Goal: Information Seeking & Learning: Learn about a topic

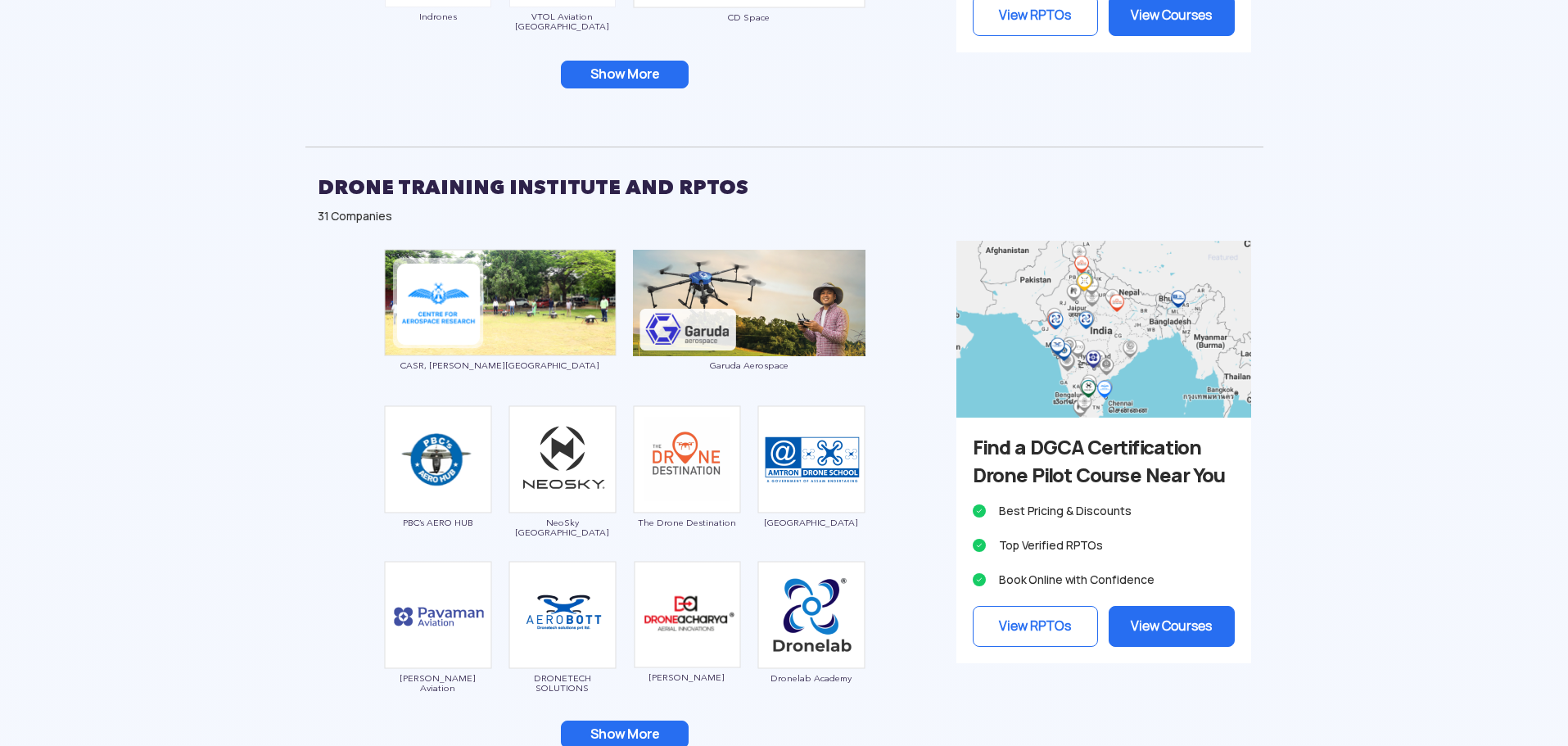
scroll to position [1883, 0]
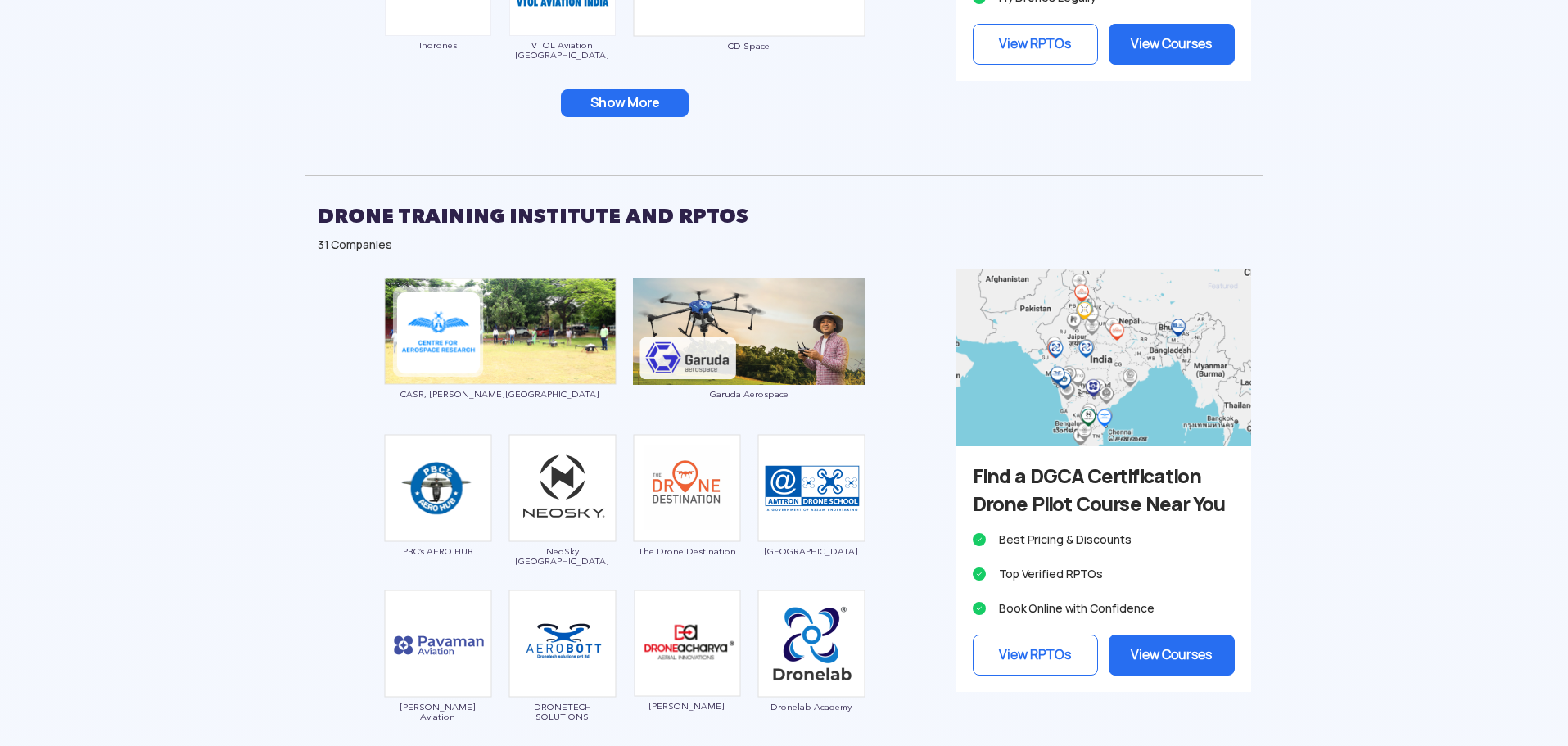
click at [620, 94] on button "Show More" at bounding box center [625, 103] width 128 height 28
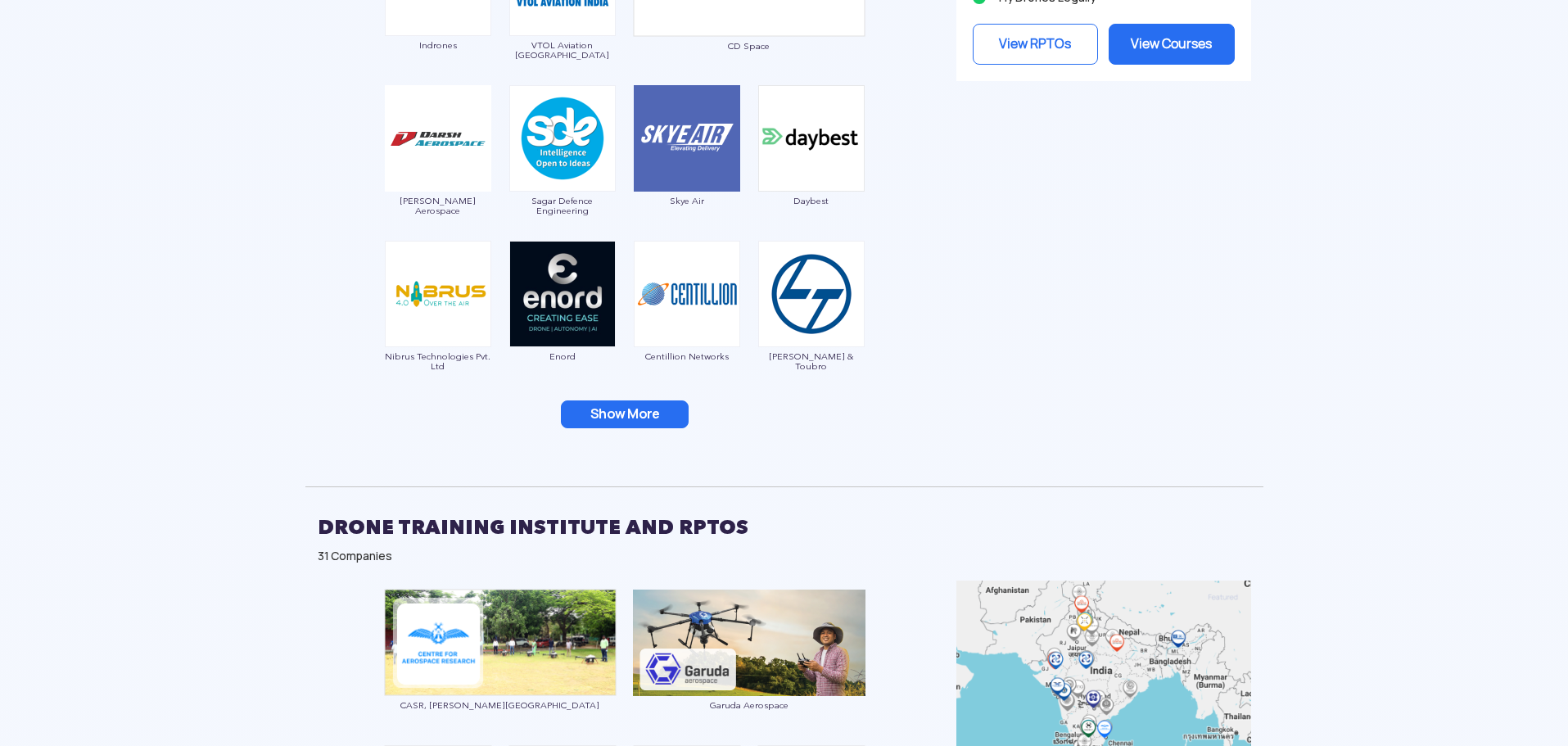
click at [644, 414] on button "Show More" at bounding box center [625, 414] width 128 height 28
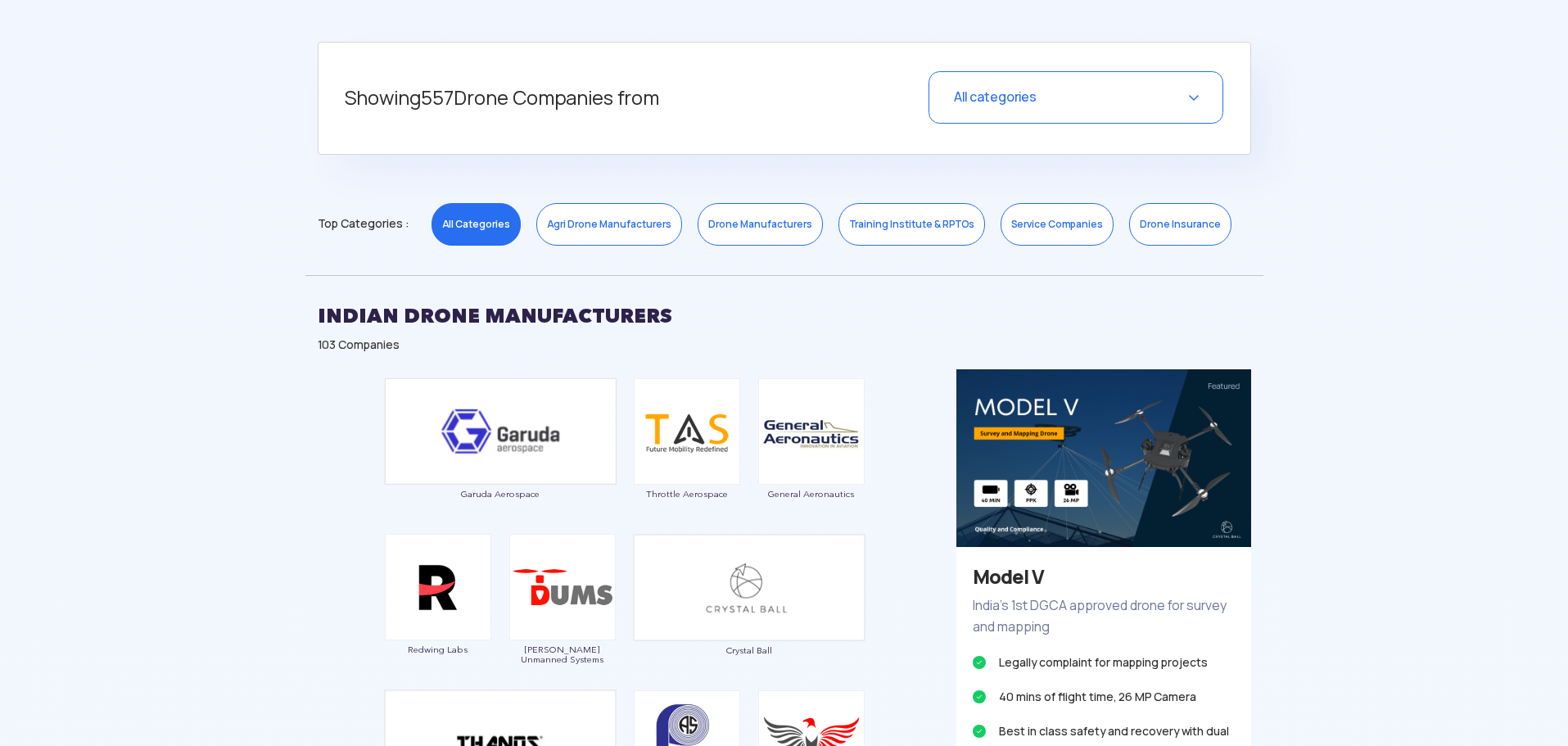
scroll to position [245, 0]
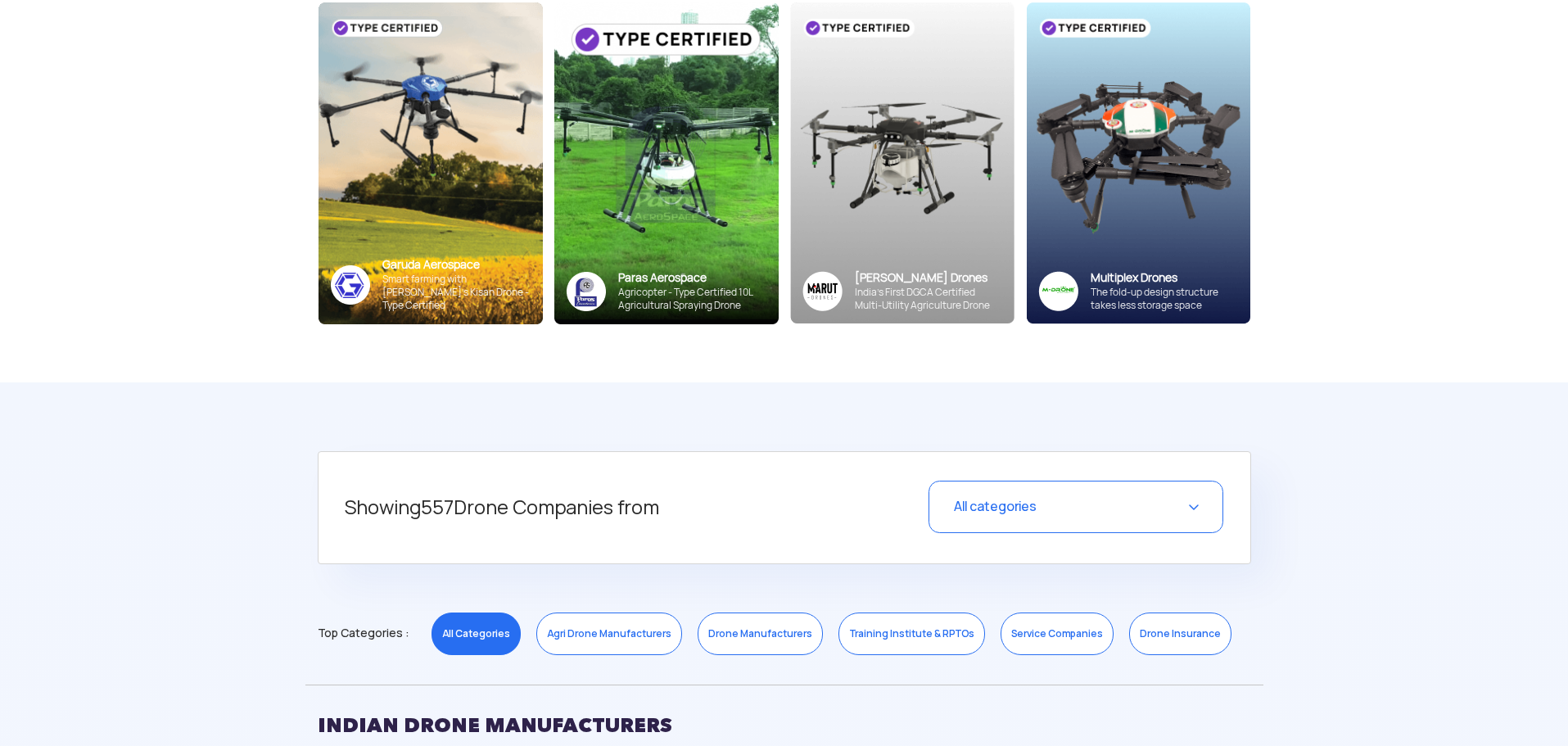
click at [1155, 508] on div "All categories" at bounding box center [1076, 506] width 295 height 52
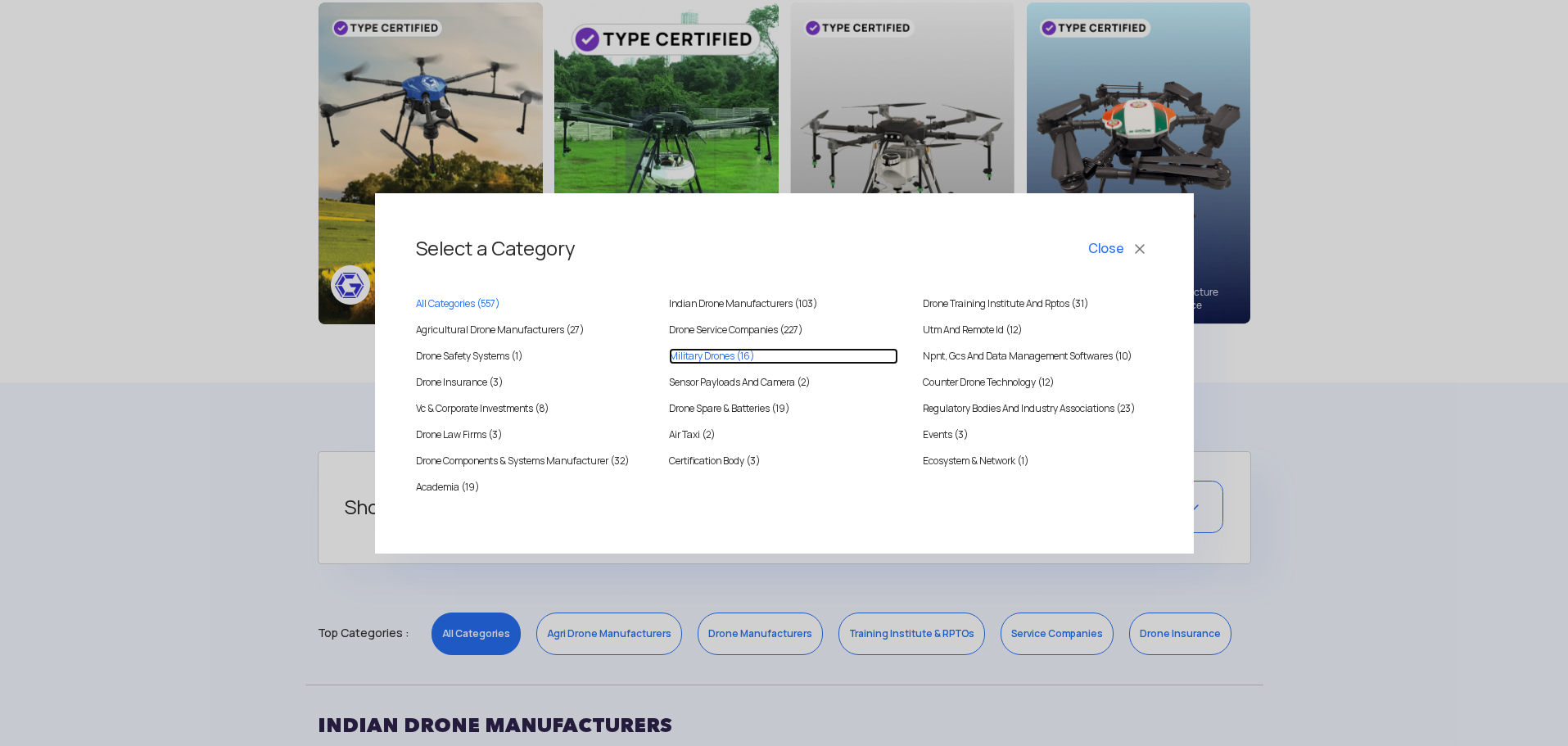
click at [698, 354] on Drones "Military Drones (16)" at bounding box center [784, 356] width 229 height 16
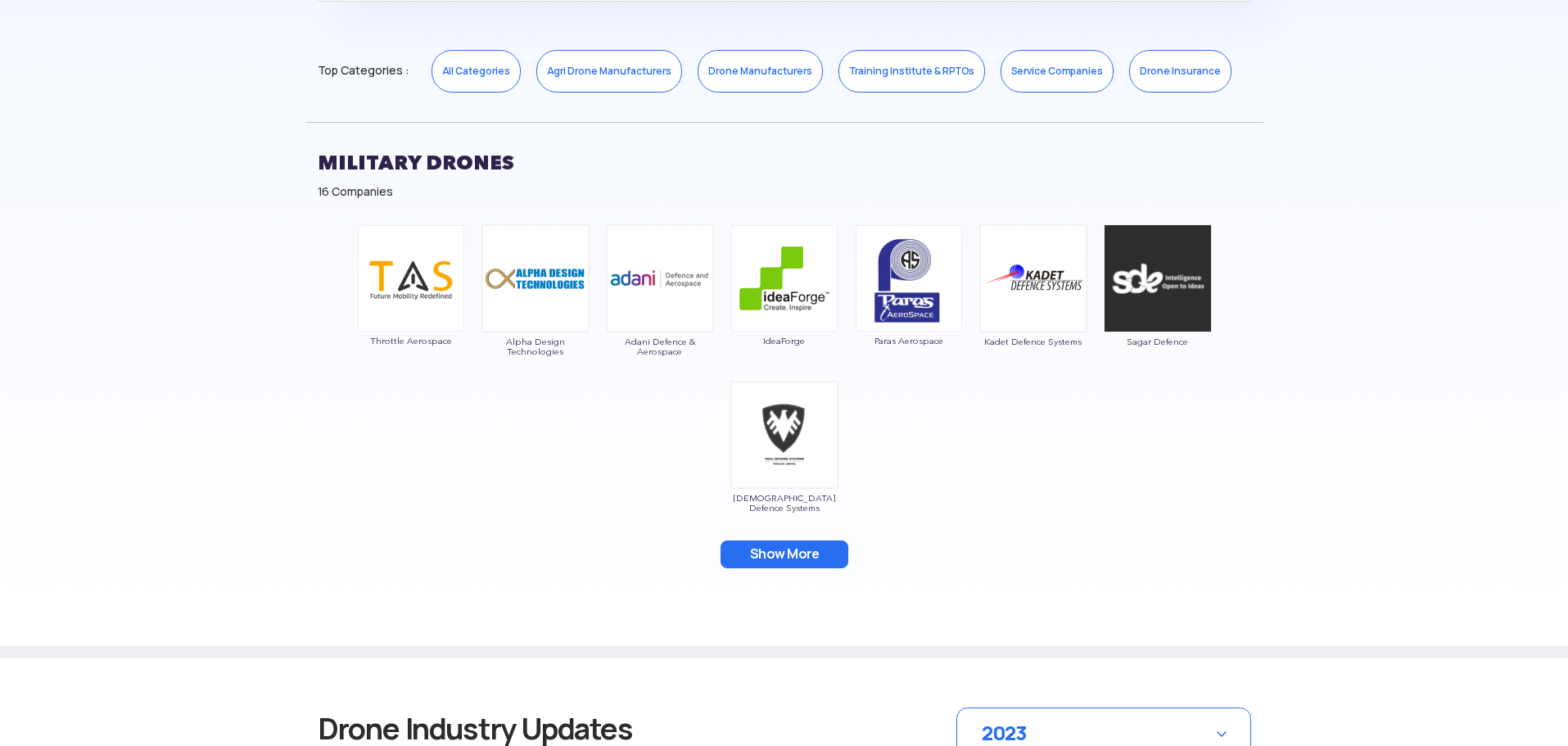
scroll to position [900, 0]
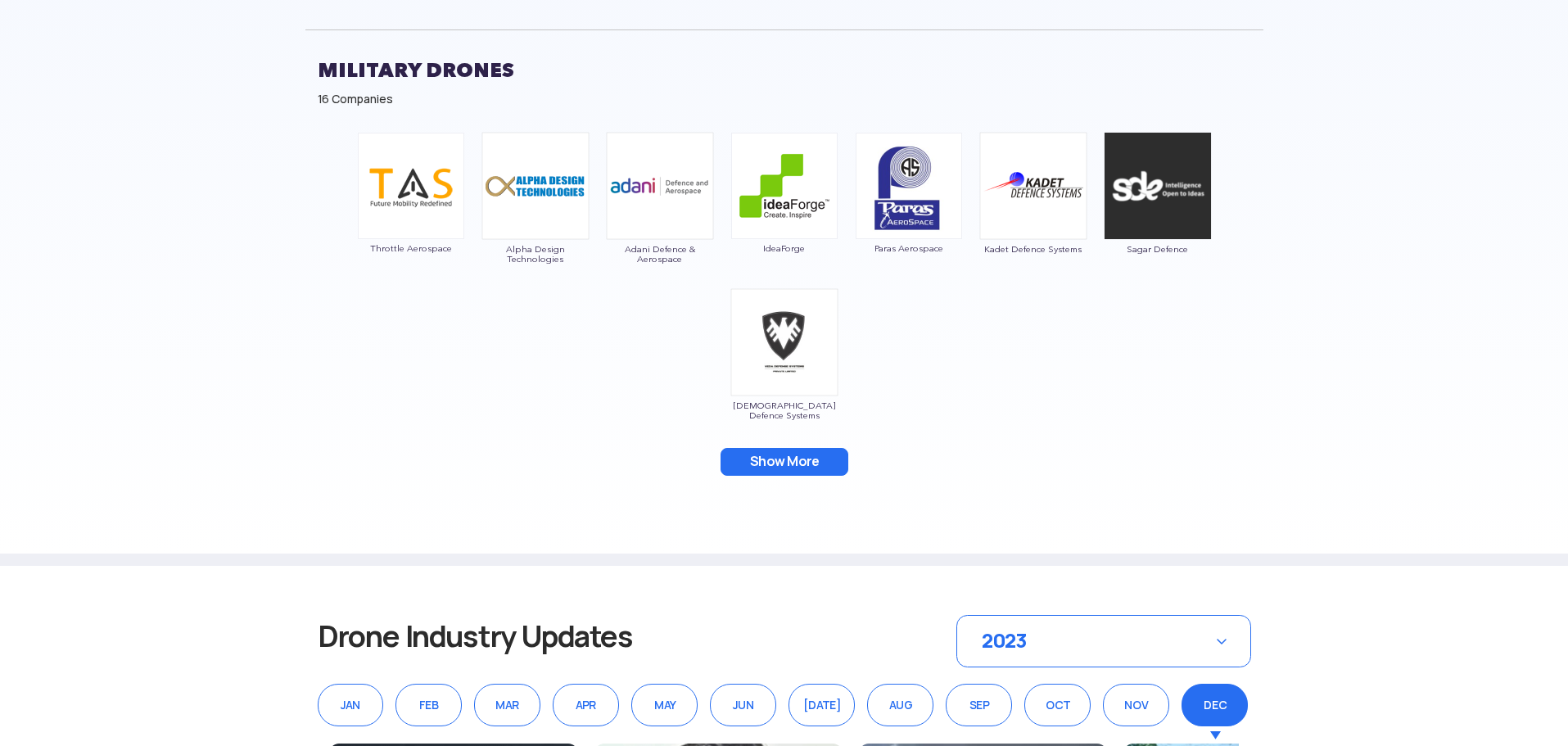
click at [779, 463] on button "Show More" at bounding box center [785, 462] width 128 height 28
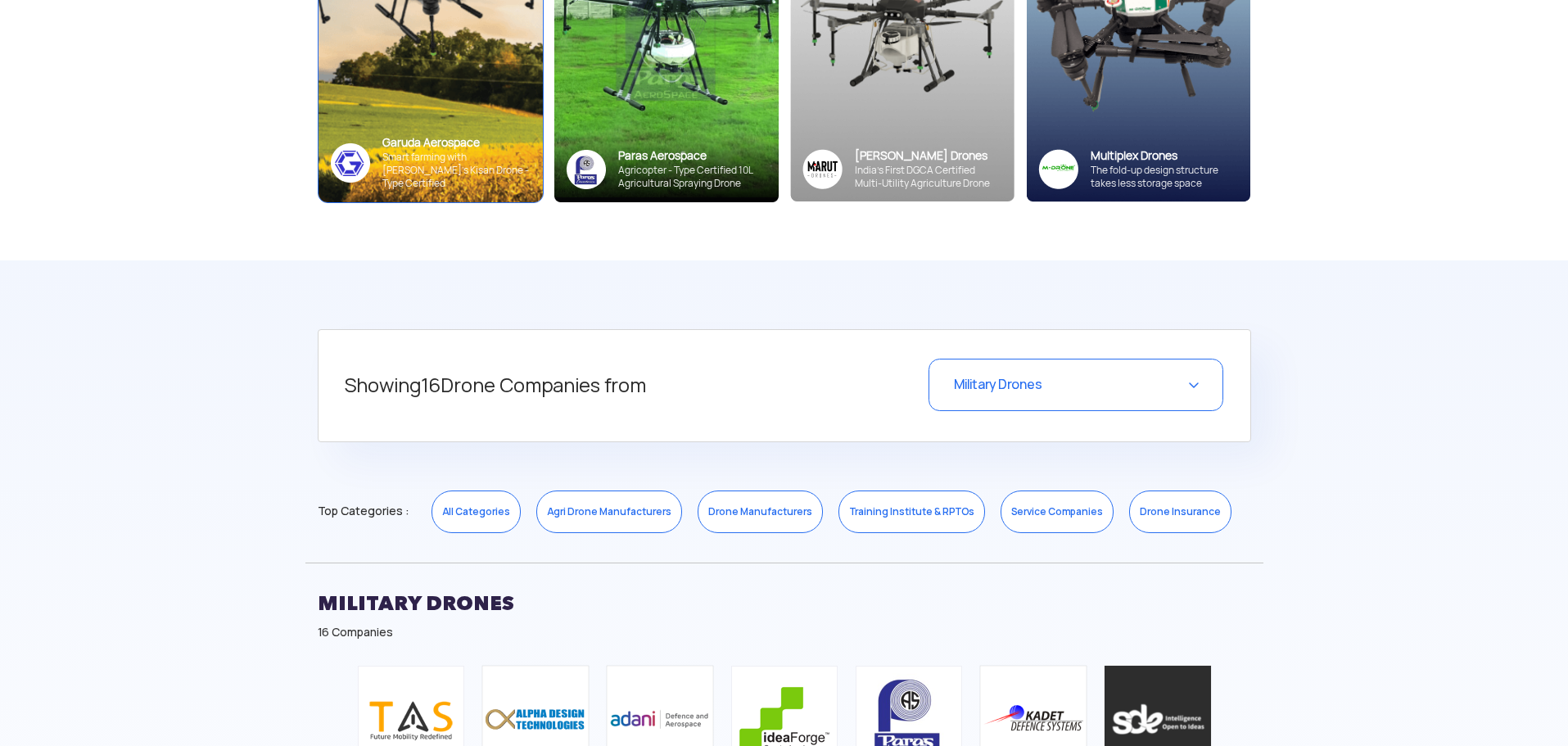
scroll to position [328, 0]
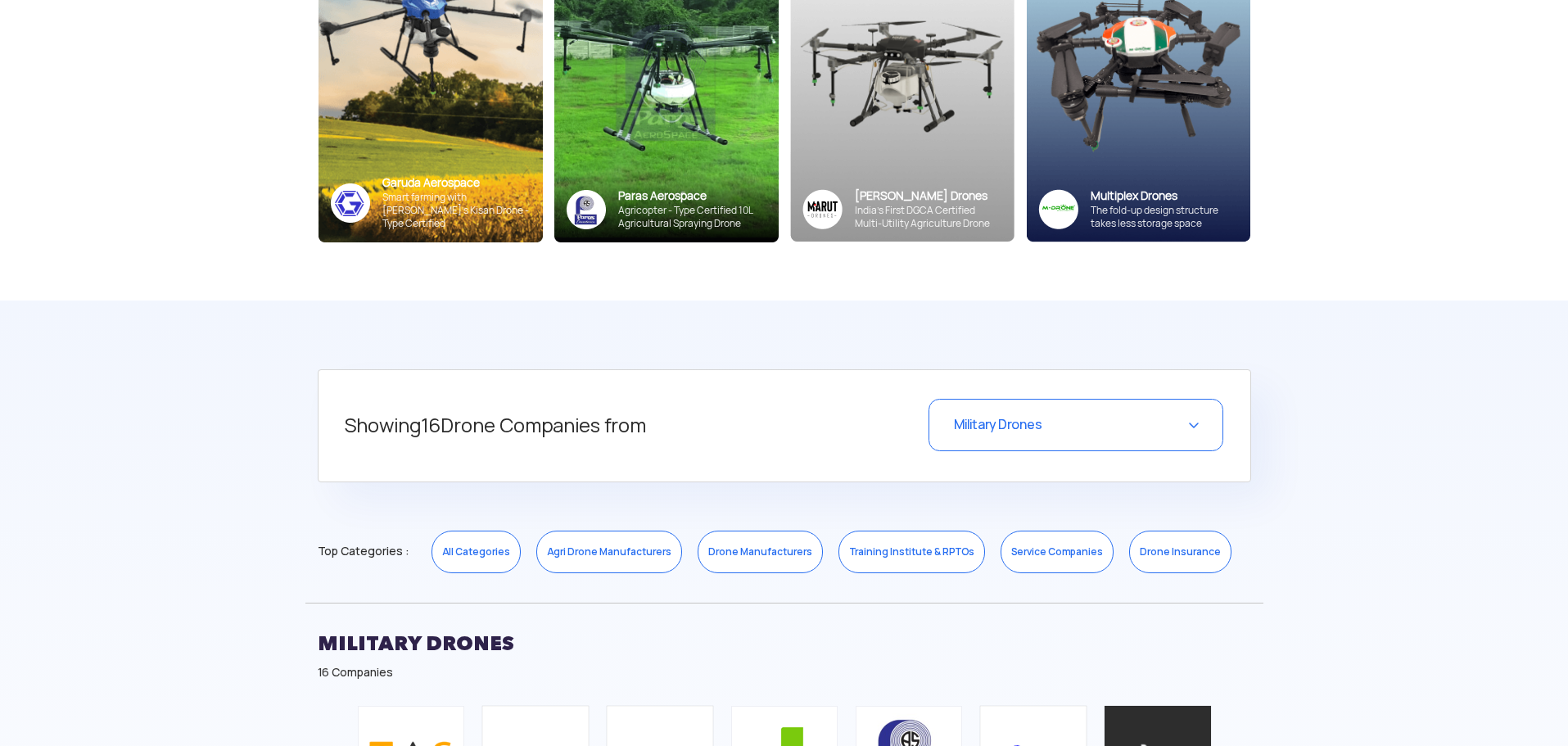
click at [1041, 443] on div "Military Drones" at bounding box center [1076, 425] width 295 height 52
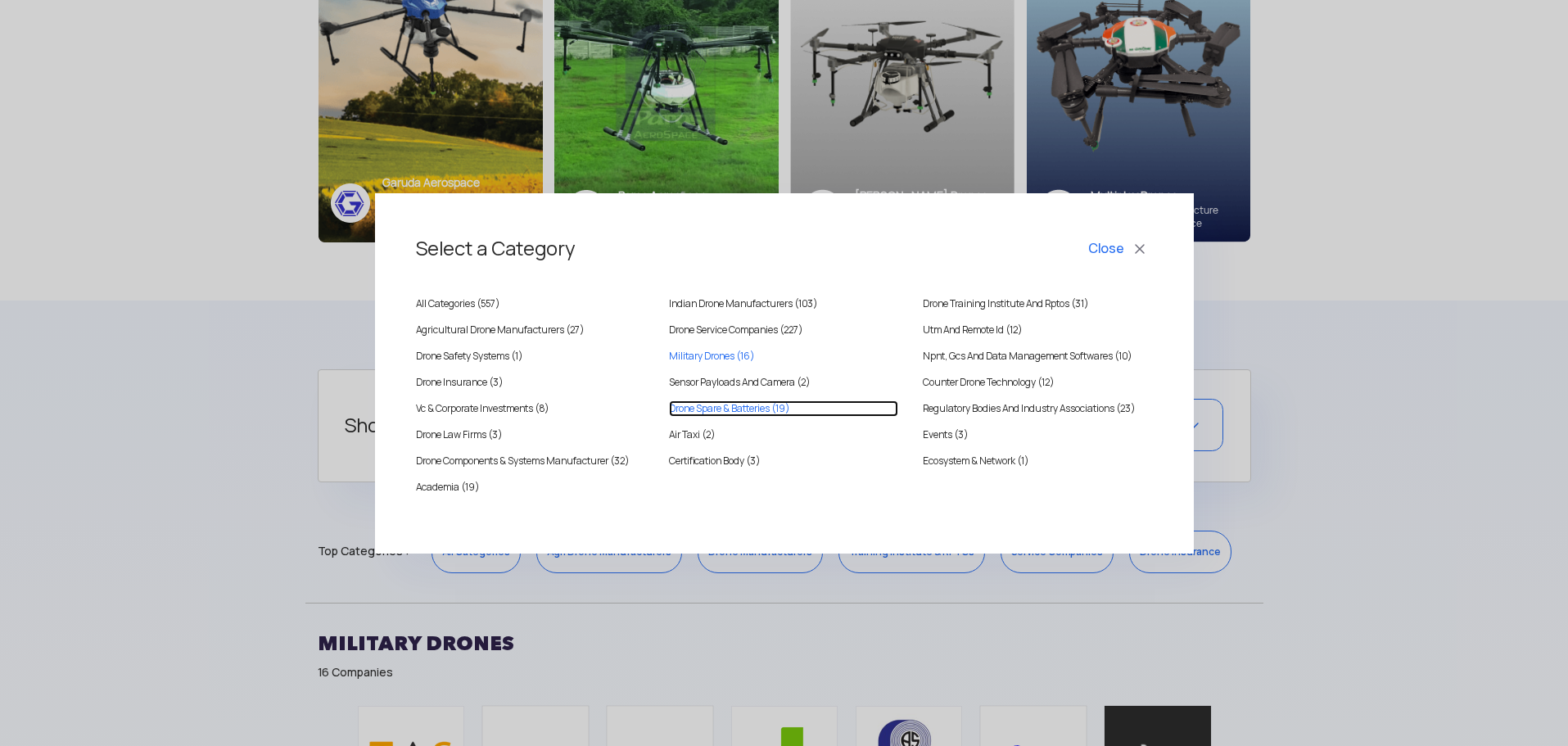
click at [751, 407] on Batteries "Drone Spare & Batteries (19)" at bounding box center [784, 408] width 229 height 16
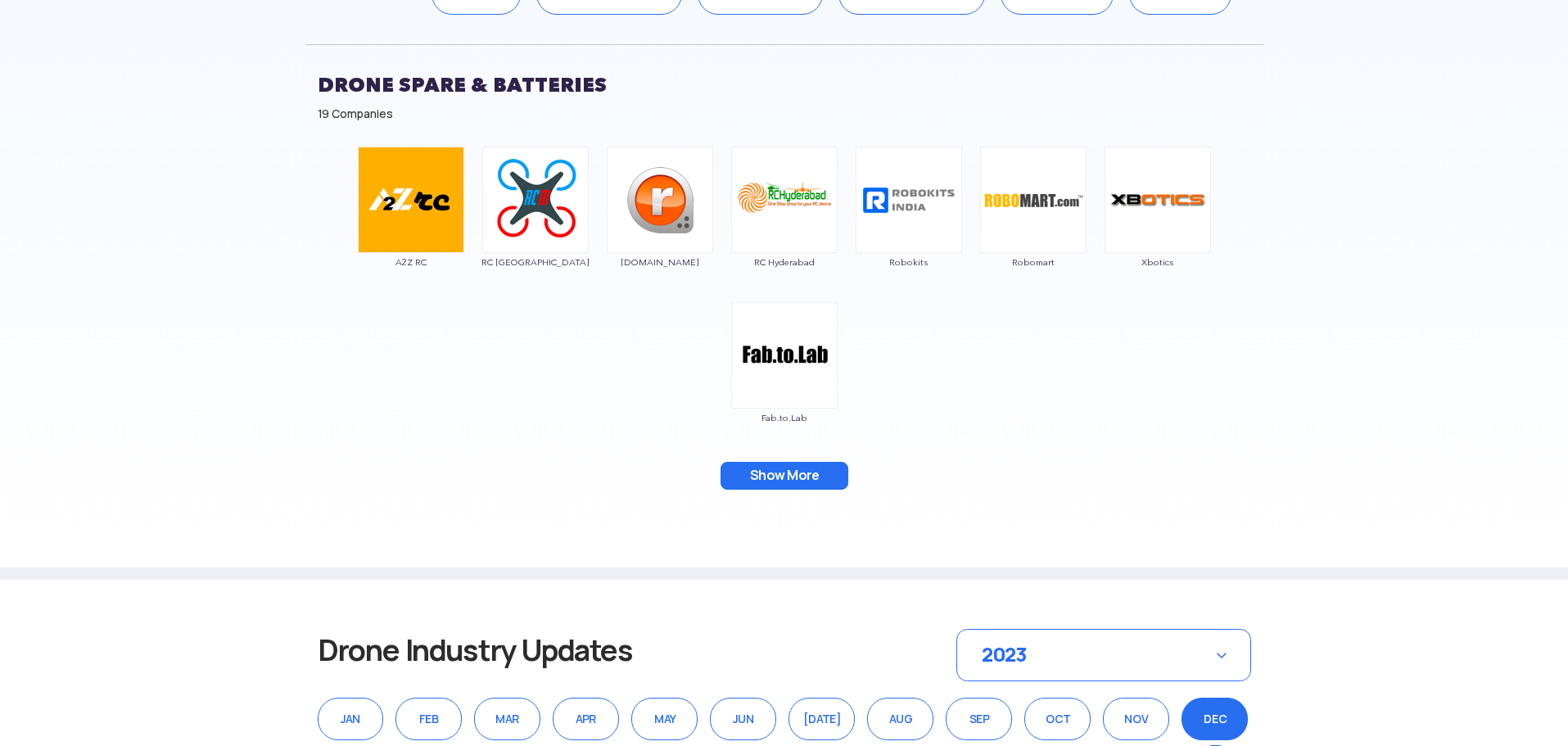
scroll to position [900, 0]
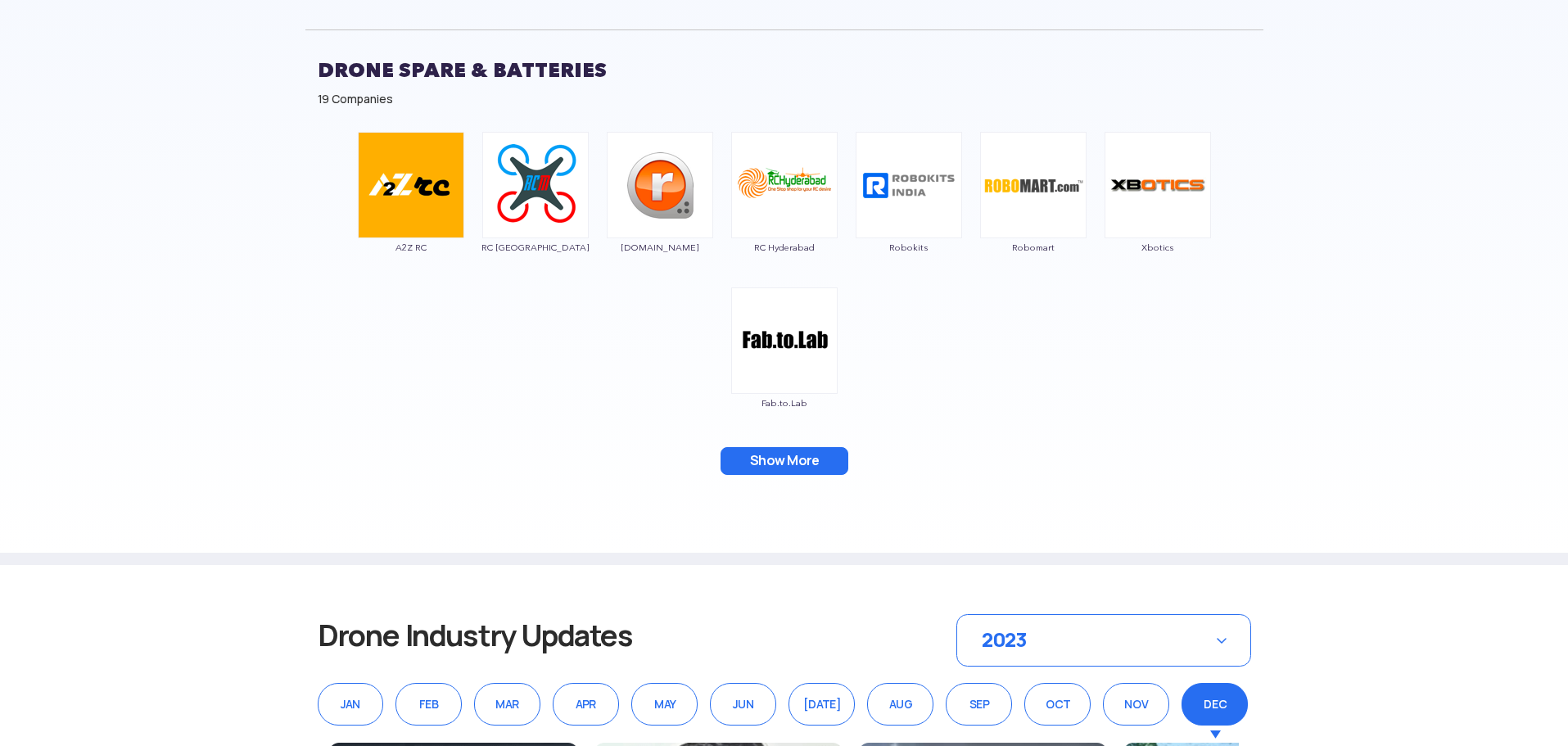
click at [769, 461] on button "Show More" at bounding box center [785, 461] width 128 height 28
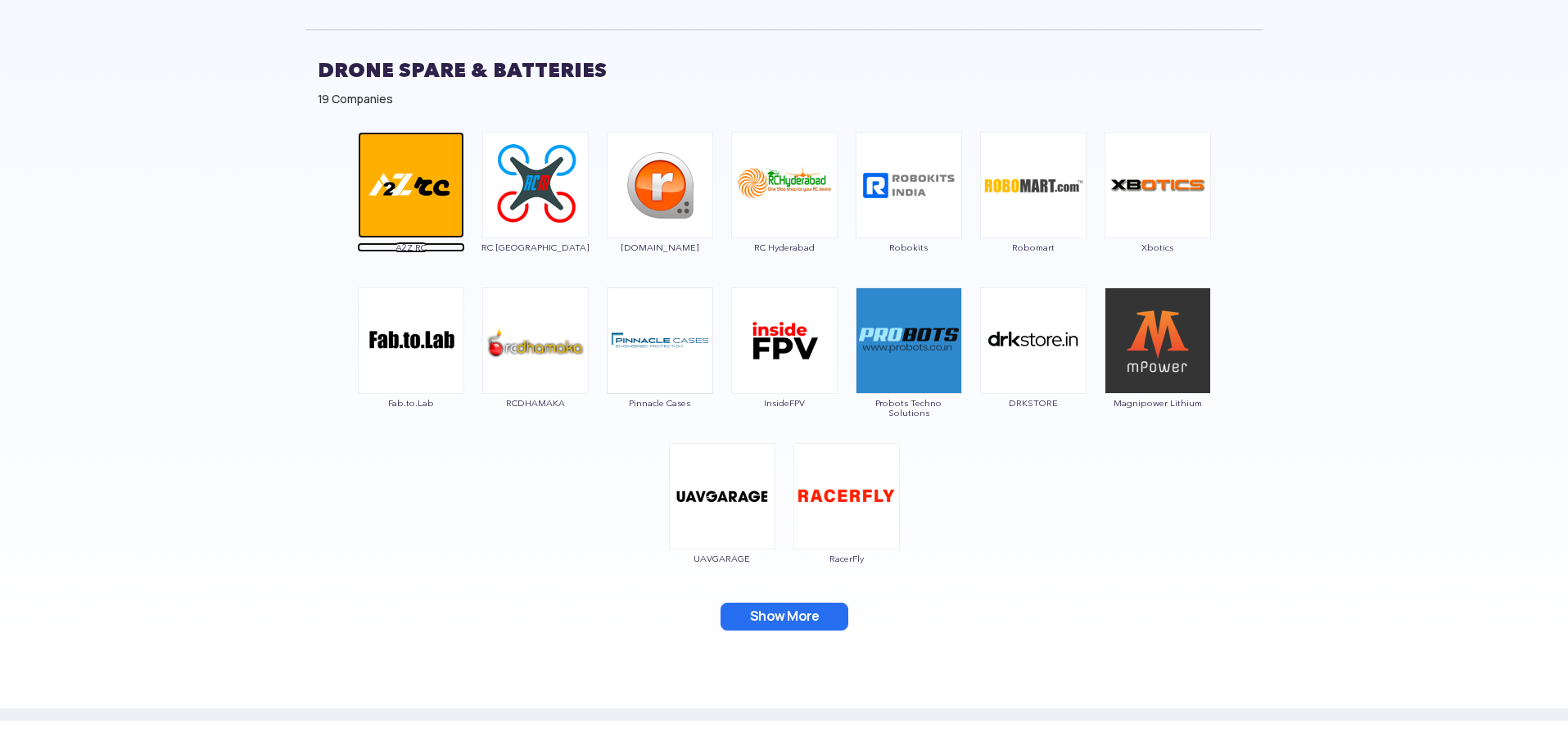
click at [415, 177] on img at bounding box center [411, 185] width 107 height 107
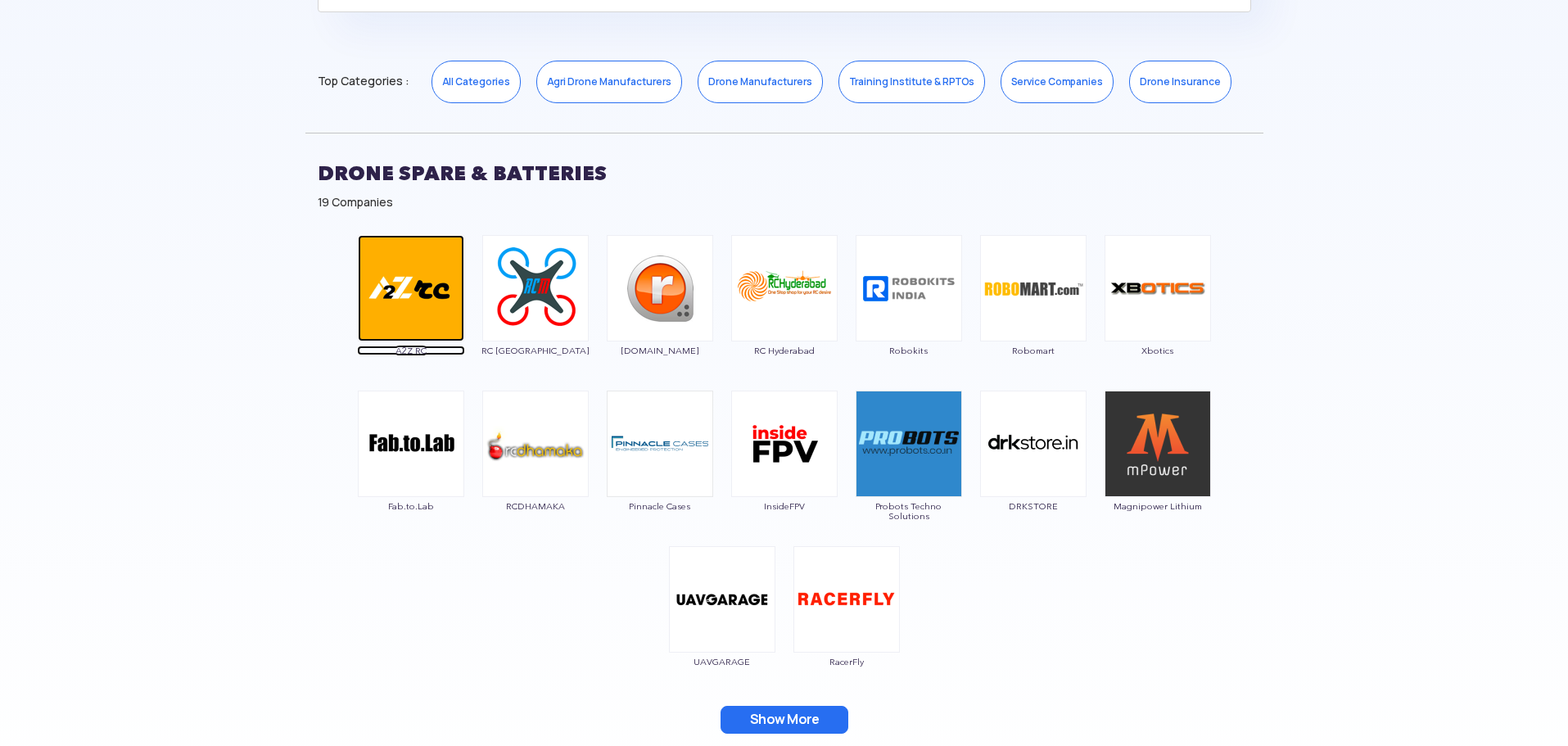
scroll to position [573, 0]
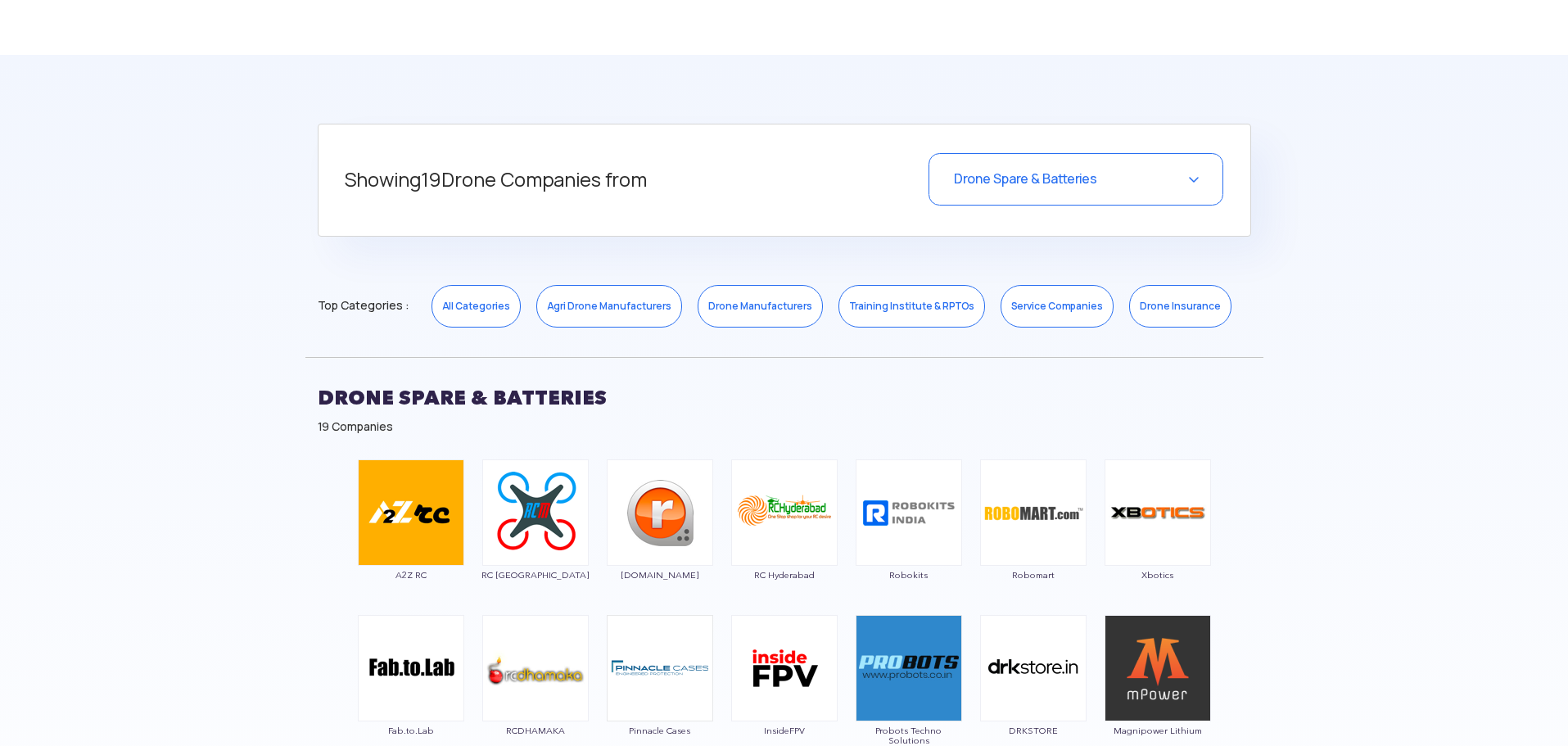
click at [1122, 188] on div "Drone Spare & Batteries" at bounding box center [1076, 179] width 295 height 52
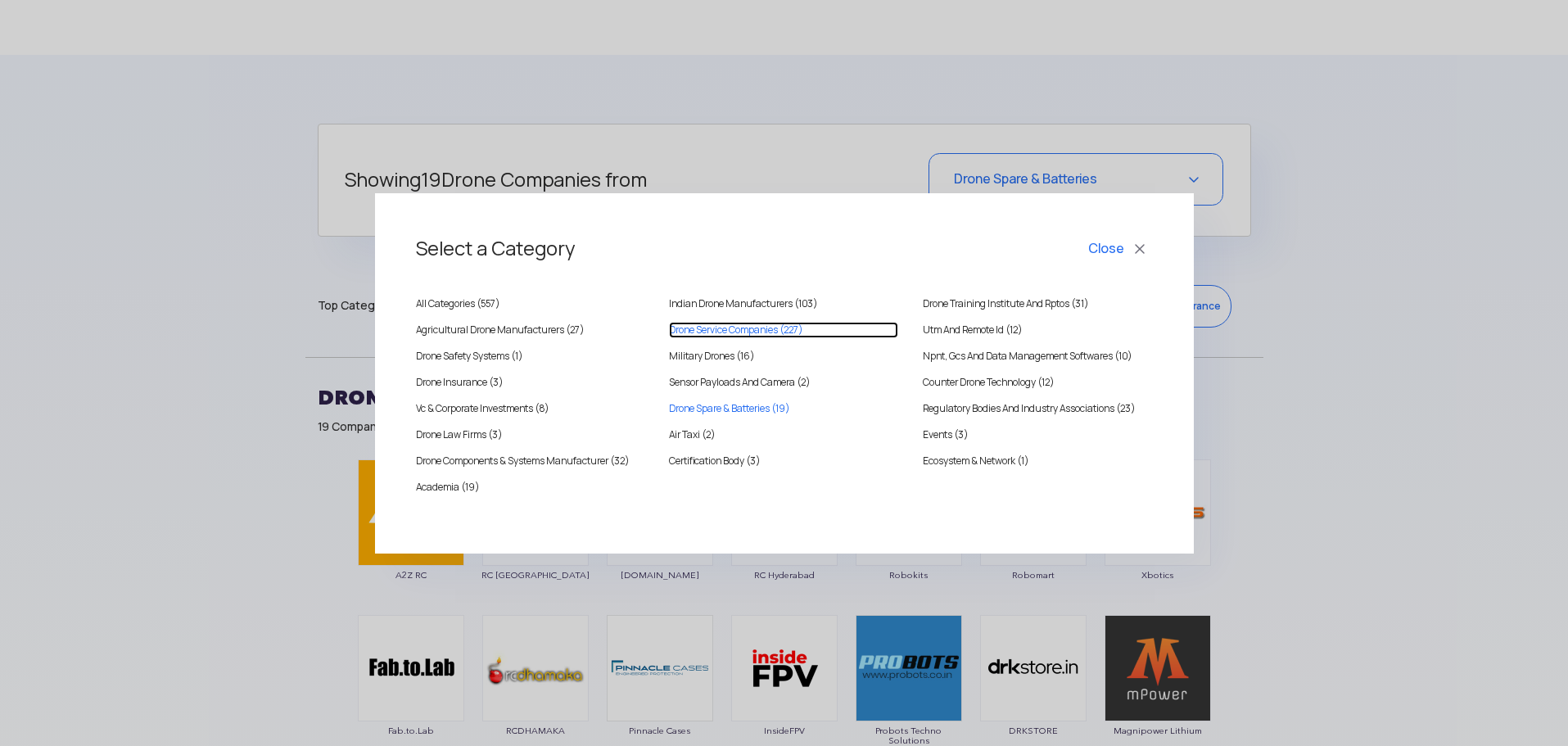
click at [748, 333] on COMPANIES "Drone Service Companies (227)" at bounding box center [784, 330] width 229 height 16
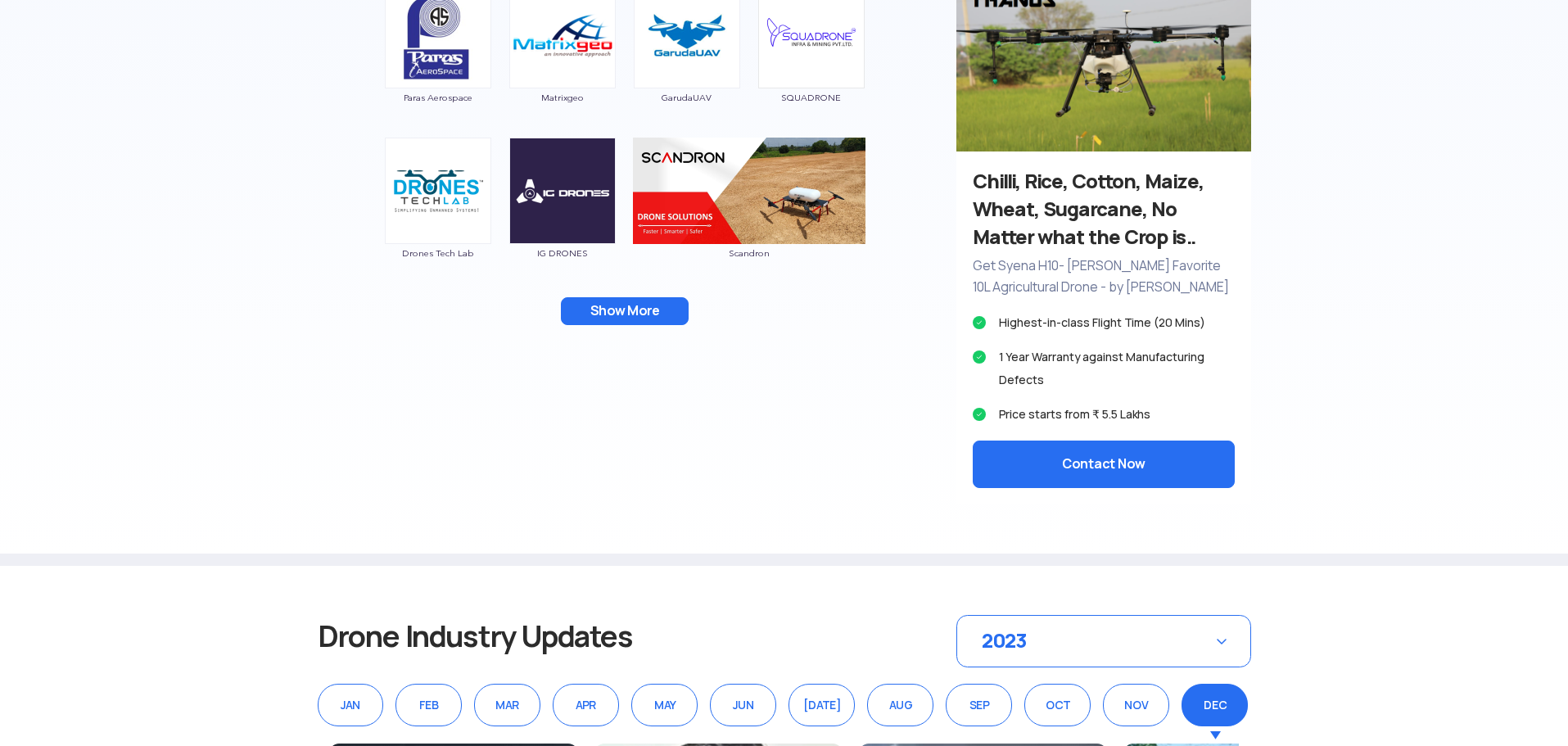
scroll to position [1310, 0]
